Goal: Task Accomplishment & Management: Manage account settings

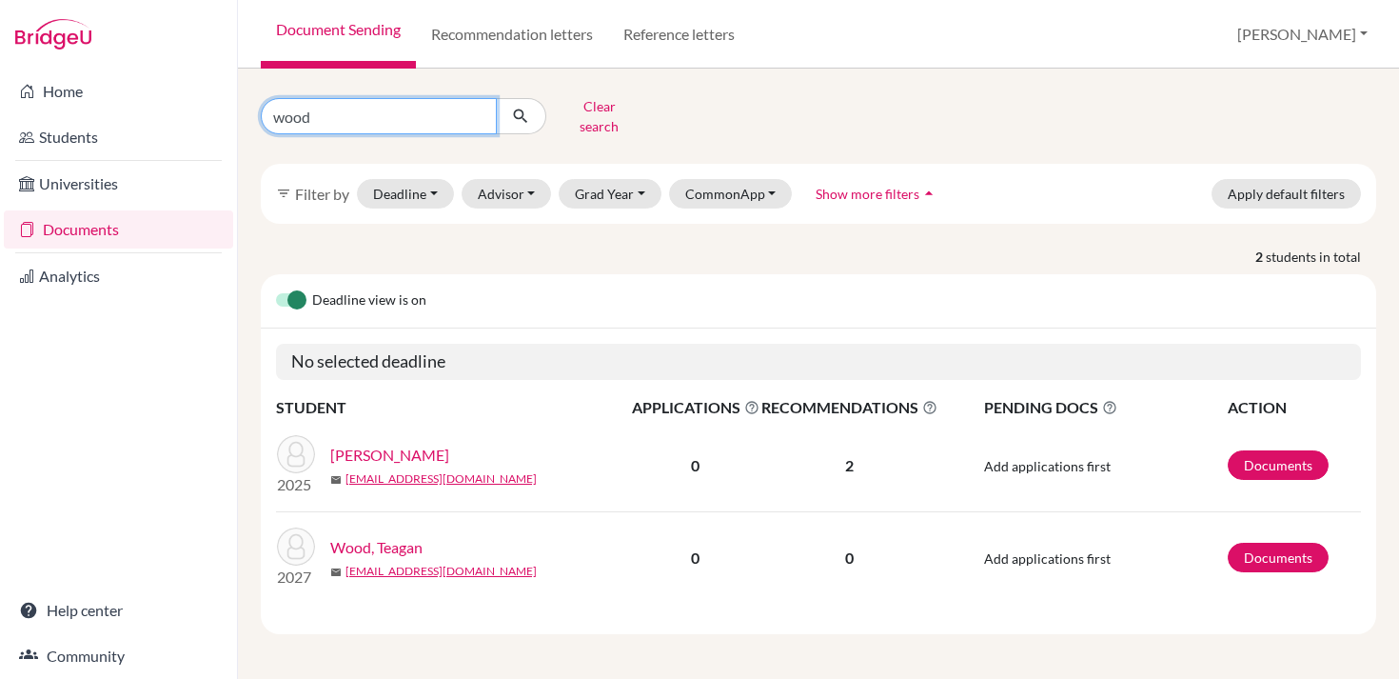
click at [385, 109] on input "wood" at bounding box center [379, 116] width 236 height 36
type input "[PERSON_NAME]"
click button "submit" at bounding box center [521, 116] width 50 height 36
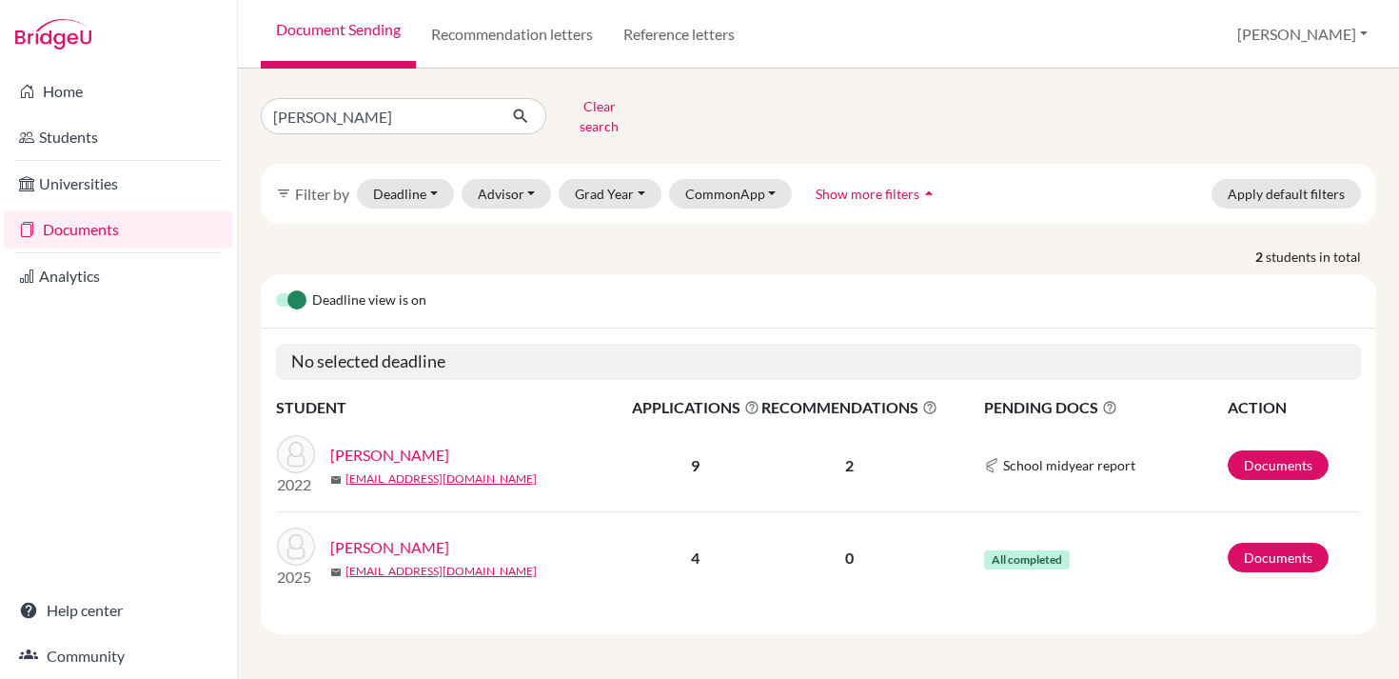
click at [397, 536] on link "[PERSON_NAME]" at bounding box center [389, 547] width 119 height 23
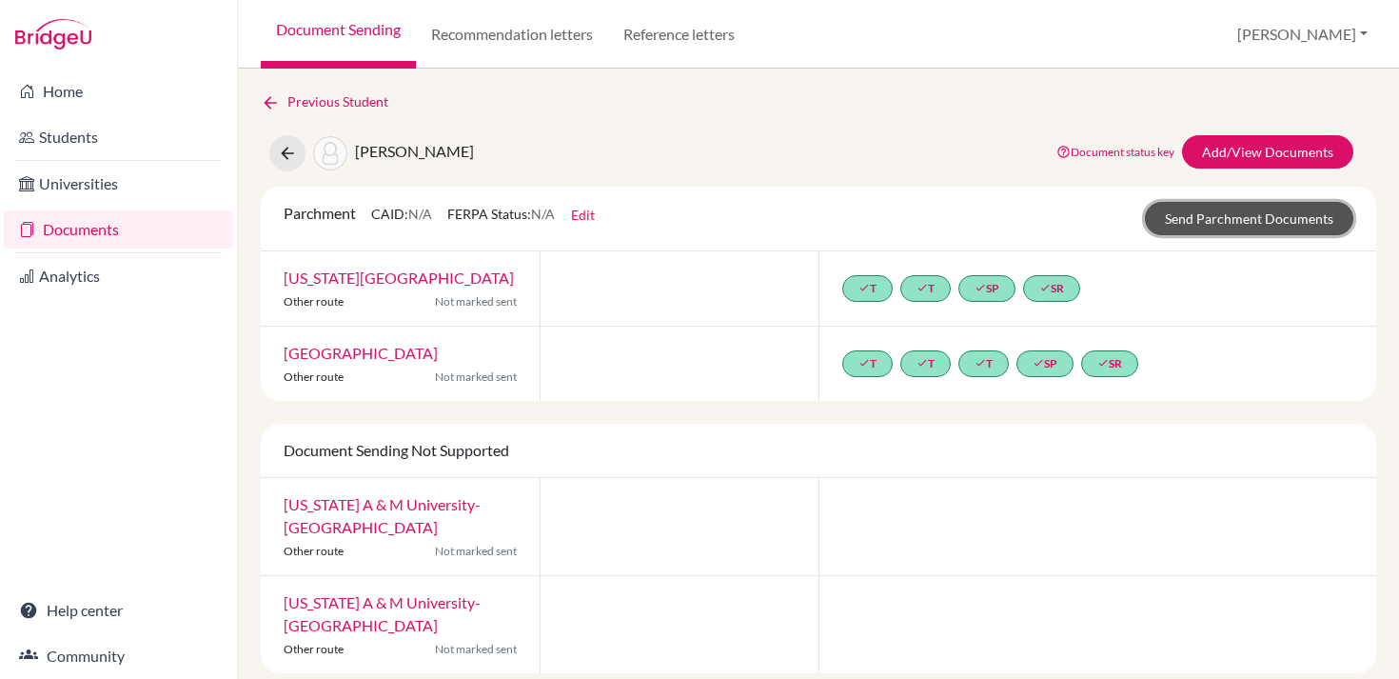
click at [1182, 221] on link "Send Parchment Documents" at bounding box center [1249, 218] width 208 height 33
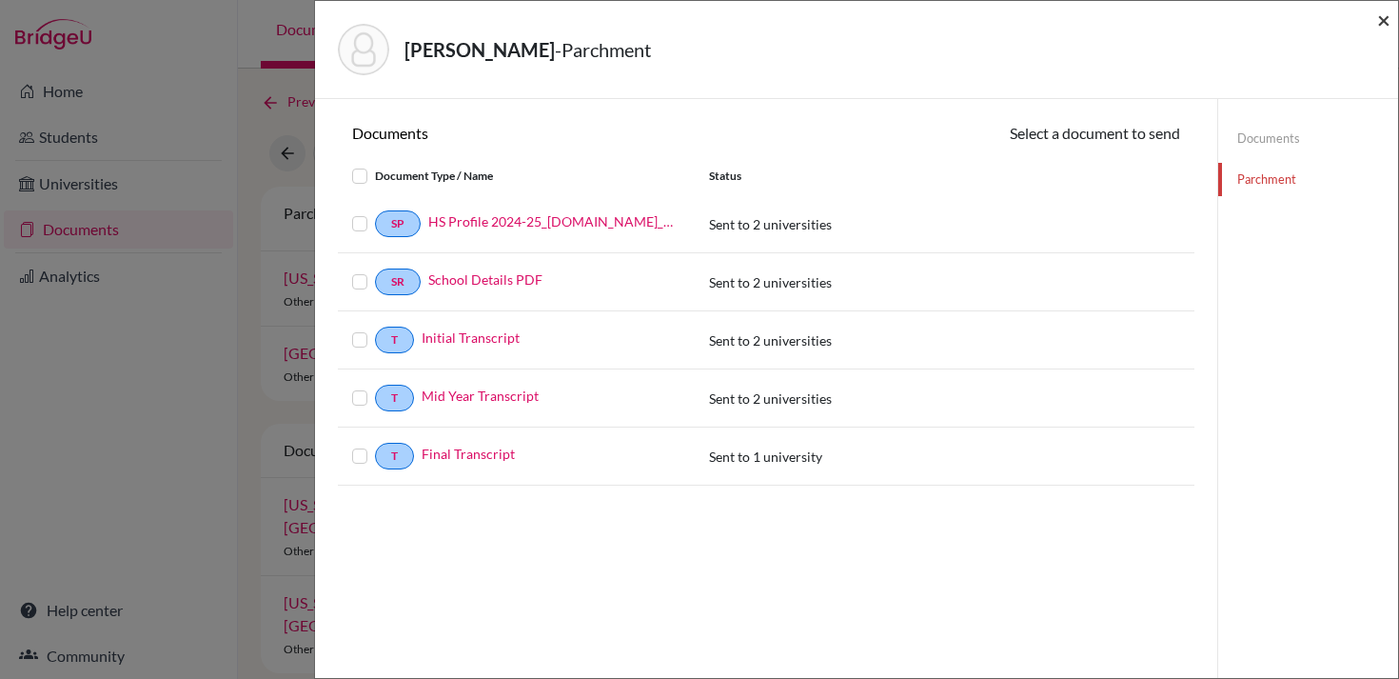
click at [1385, 18] on span "×" at bounding box center [1383, 20] width 13 height 28
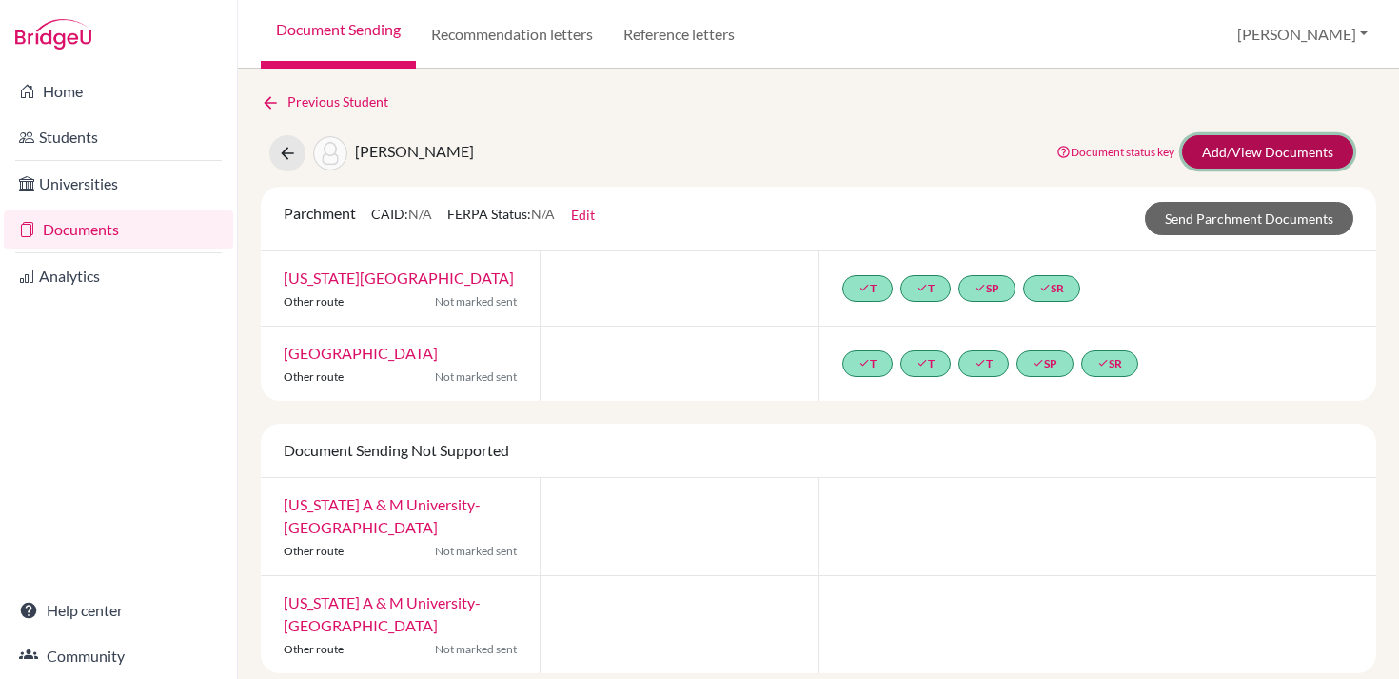
click at [1216, 146] on link "Add/View Documents" at bounding box center [1267, 151] width 171 height 33
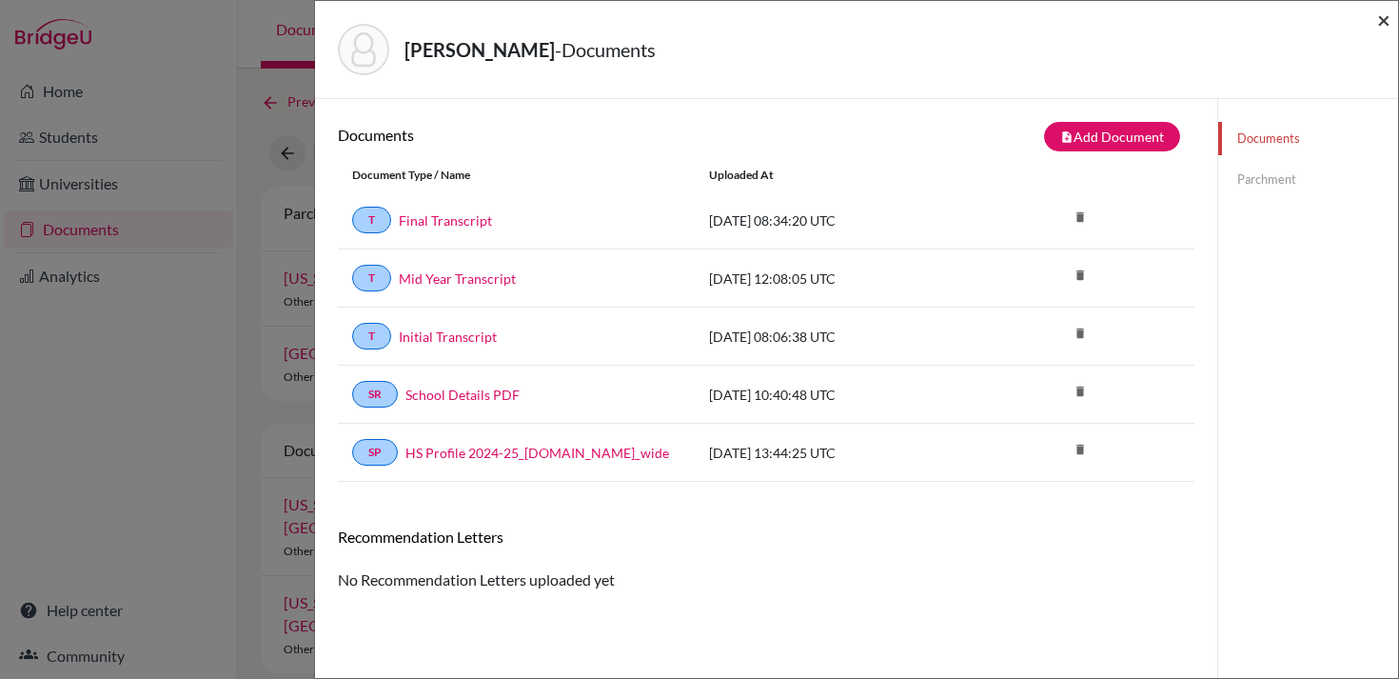
click at [1390, 21] on span "×" at bounding box center [1383, 20] width 13 height 28
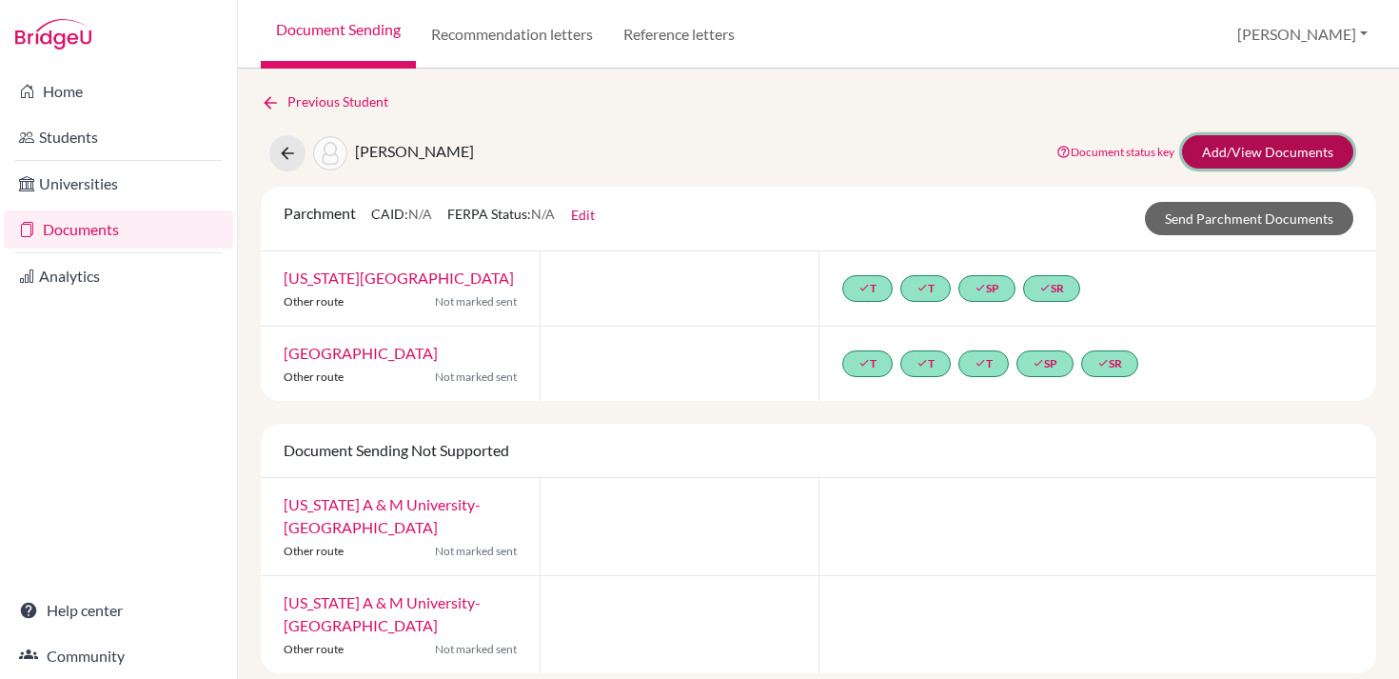
click at [1263, 148] on link "Add/View Documents" at bounding box center [1267, 151] width 171 height 33
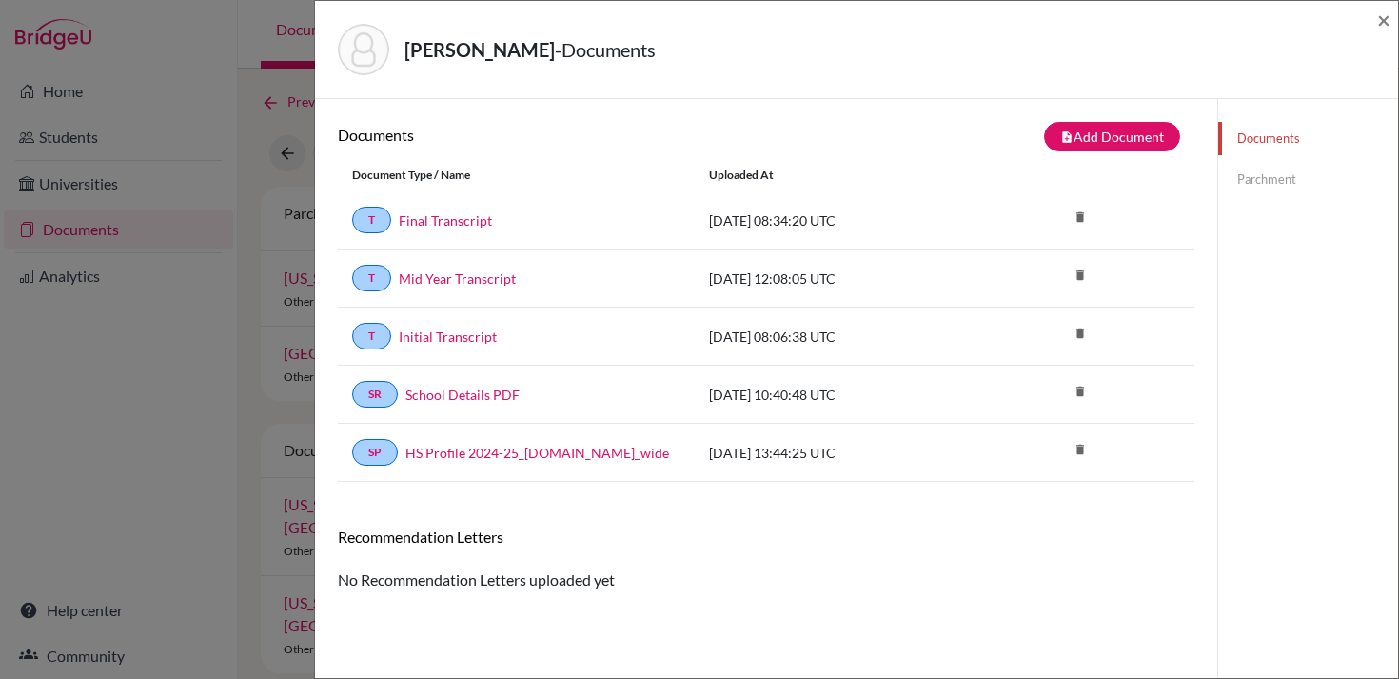
click at [1278, 184] on link "Parchment" at bounding box center [1308, 179] width 180 height 33
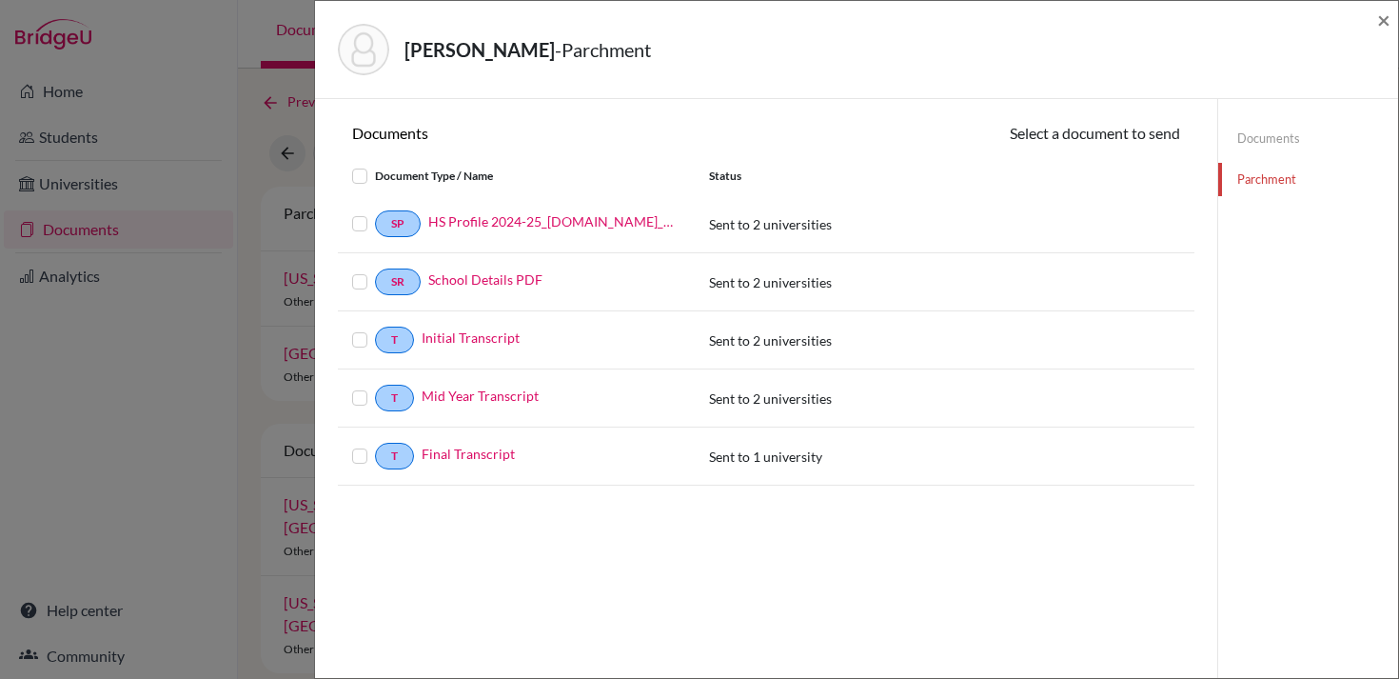
click at [375, 444] on label at bounding box center [375, 444] width 0 height 0
click at [0, 0] on input "checkbox" at bounding box center [0, 0] width 0 height 0
click at [1146, 131] on button "Continue" at bounding box center [1128, 137] width 106 height 30
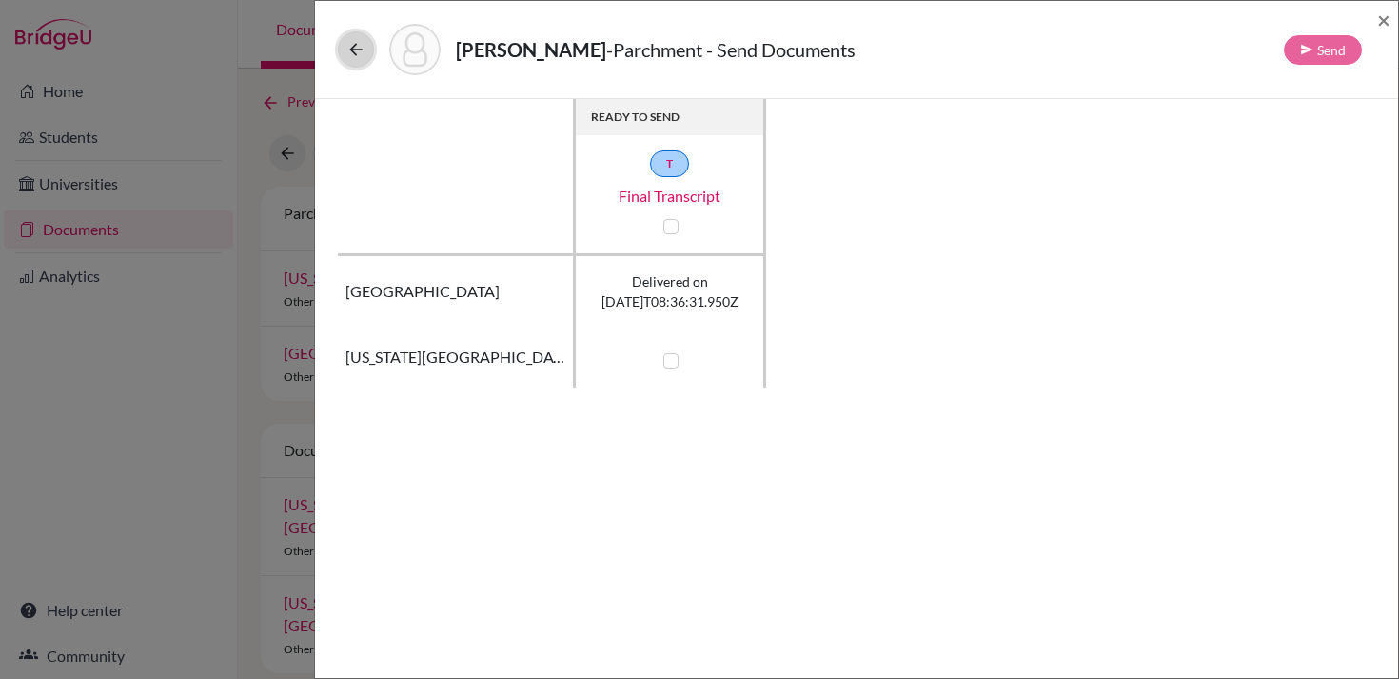
click at [358, 52] on icon at bounding box center [355, 49] width 19 height 19
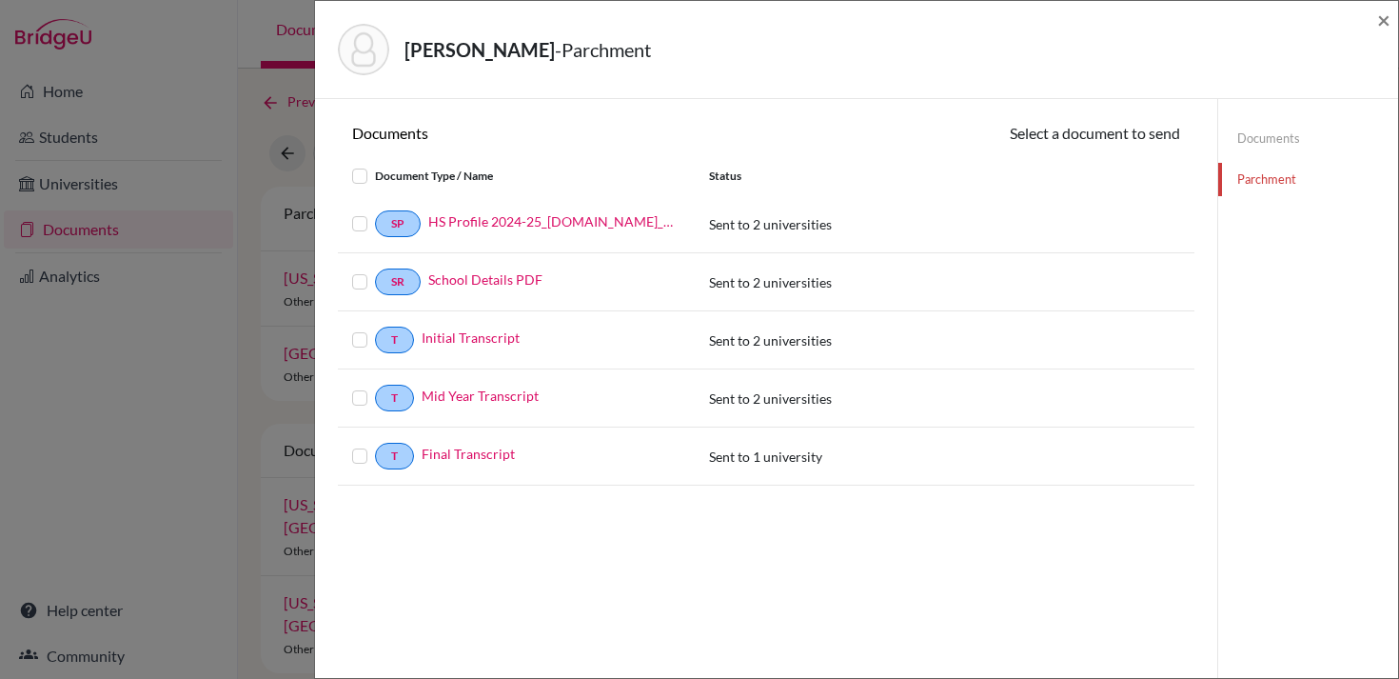
click at [1265, 129] on link "Documents" at bounding box center [1308, 138] width 180 height 33
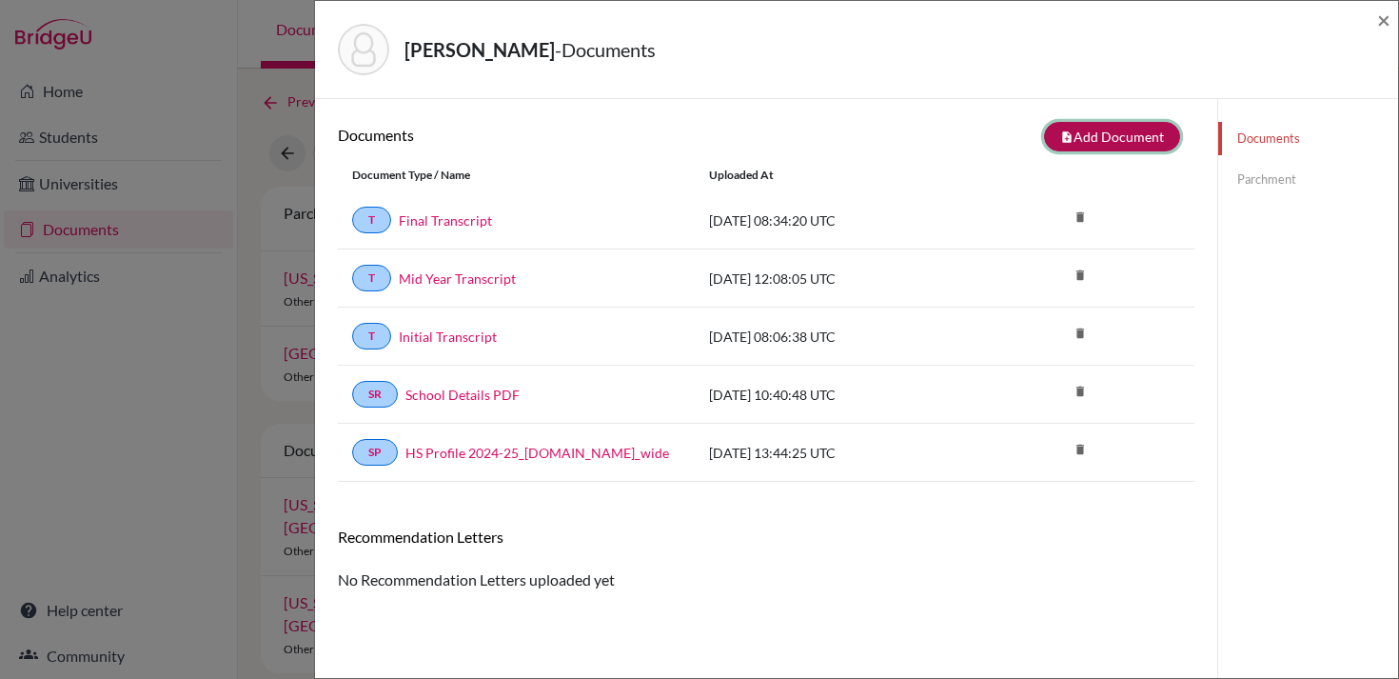
click at [1086, 139] on button "note_add Add Document" at bounding box center [1112, 137] width 136 height 30
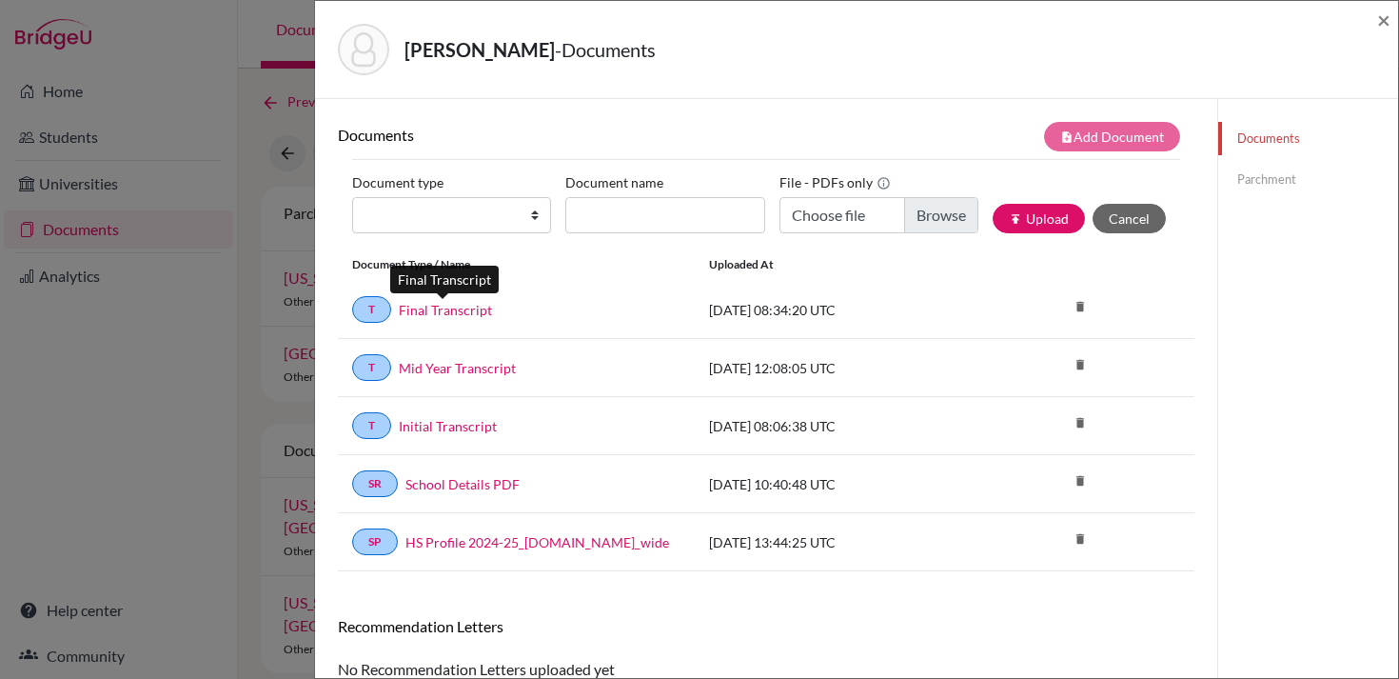
click at [456, 309] on link "Final Transcript" at bounding box center [445, 310] width 93 height 20
